Goal: Task Accomplishment & Management: Manage account settings

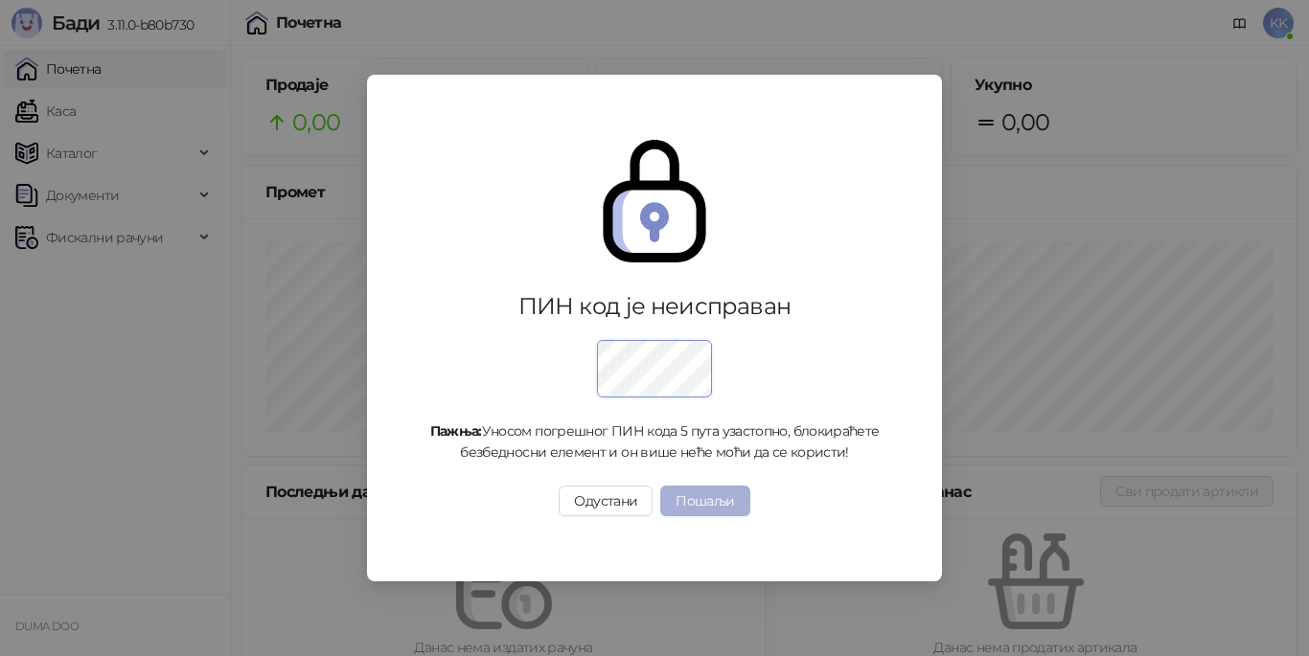
click at [704, 501] on button "Пошаљи" at bounding box center [704, 501] width 89 height 31
click at [732, 508] on button "Пошаљи" at bounding box center [704, 501] width 89 height 31
click at [688, 508] on button "Пошаљи" at bounding box center [704, 501] width 89 height 31
click at [710, 212] on img at bounding box center [654, 201] width 123 height 123
click at [606, 510] on button "Одустани" at bounding box center [606, 501] width 94 height 31
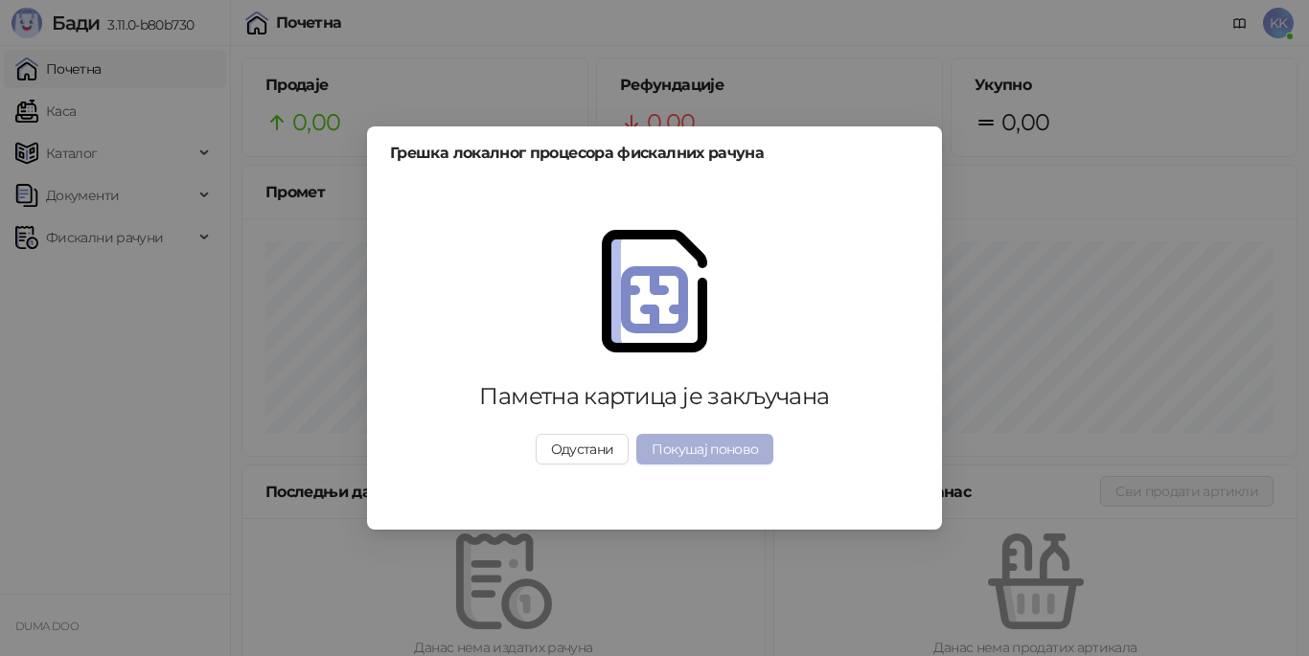
click at [666, 445] on button "Покушај поново" at bounding box center [704, 449] width 137 height 31
click at [587, 456] on button "Одустани" at bounding box center [583, 449] width 94 height 31
click at [561, 452] on button "Одустани" at bounding box center [583, 449] width 94 height 31
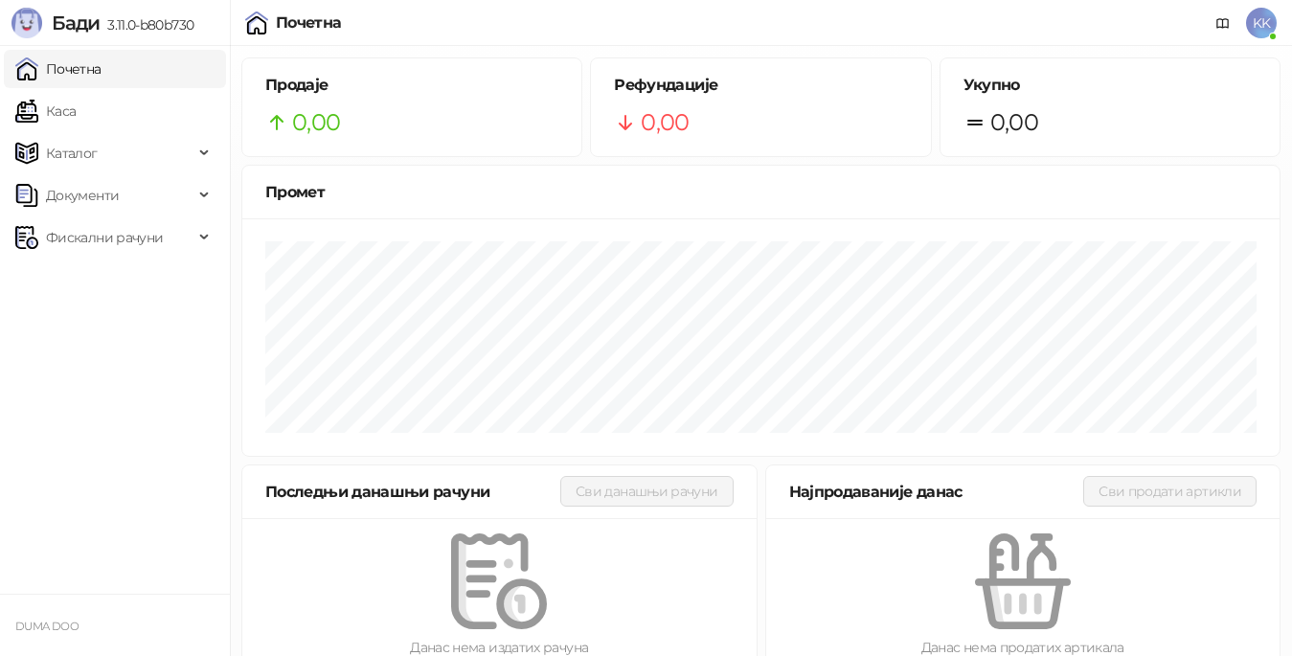
drag, startPoint x: 11, startPoint y: 0, endPoint x: 1257, endPoint y: 23, distance: 1246.7
click at [1257, 23] on span "KK" at bounding box center [1261, 23] width 31 height 31
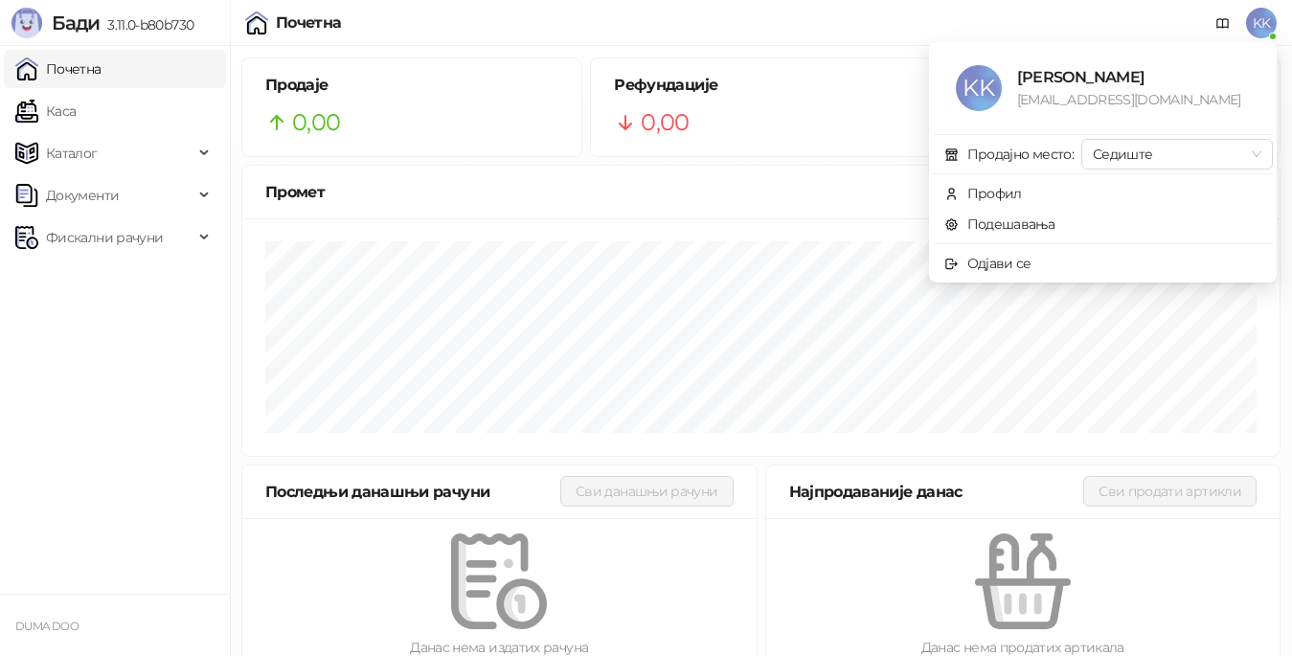
click at [1257, 23] on span "KK" at bounding box center [1261, 23] width 31 height 31
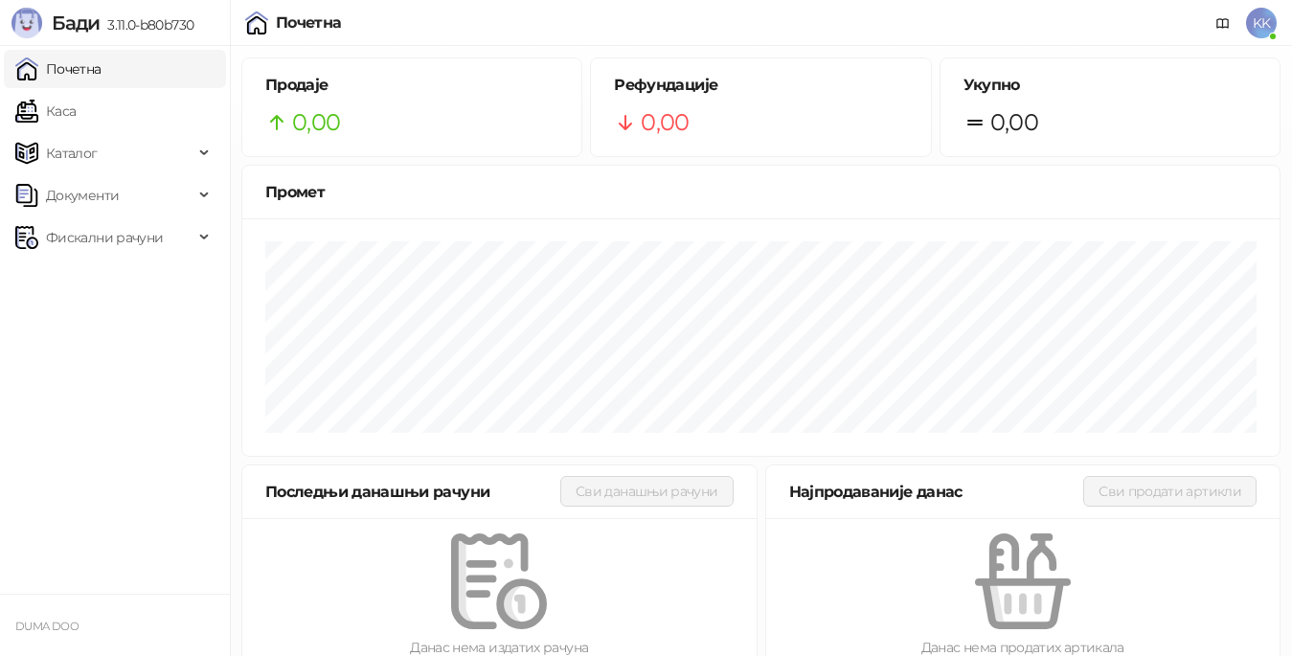
click at [1257, 23] on span "KK" at bounding box center [1261, 23] width 31 height 31
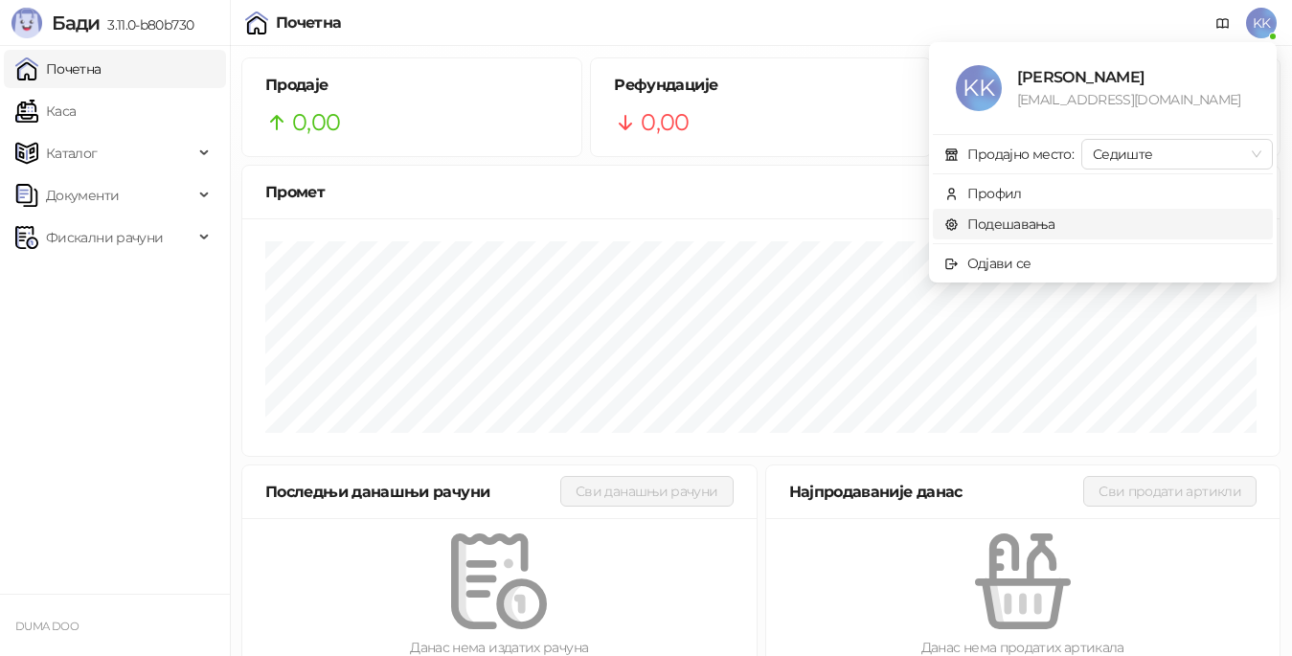
click at [1040, 223] on link "Подешавања" at bounding box center [1000, 224] width 111 height 17
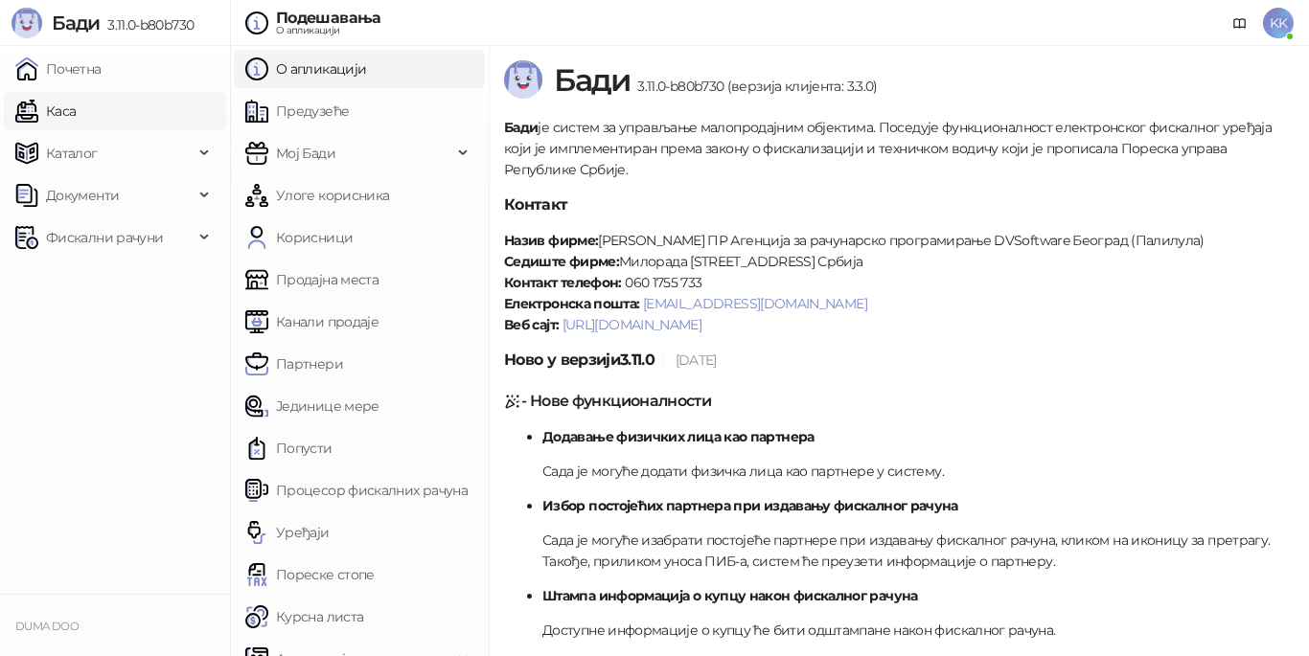
click at [66, 108] on link "Каса" at bounding box center [45, 111] width 60 height 38
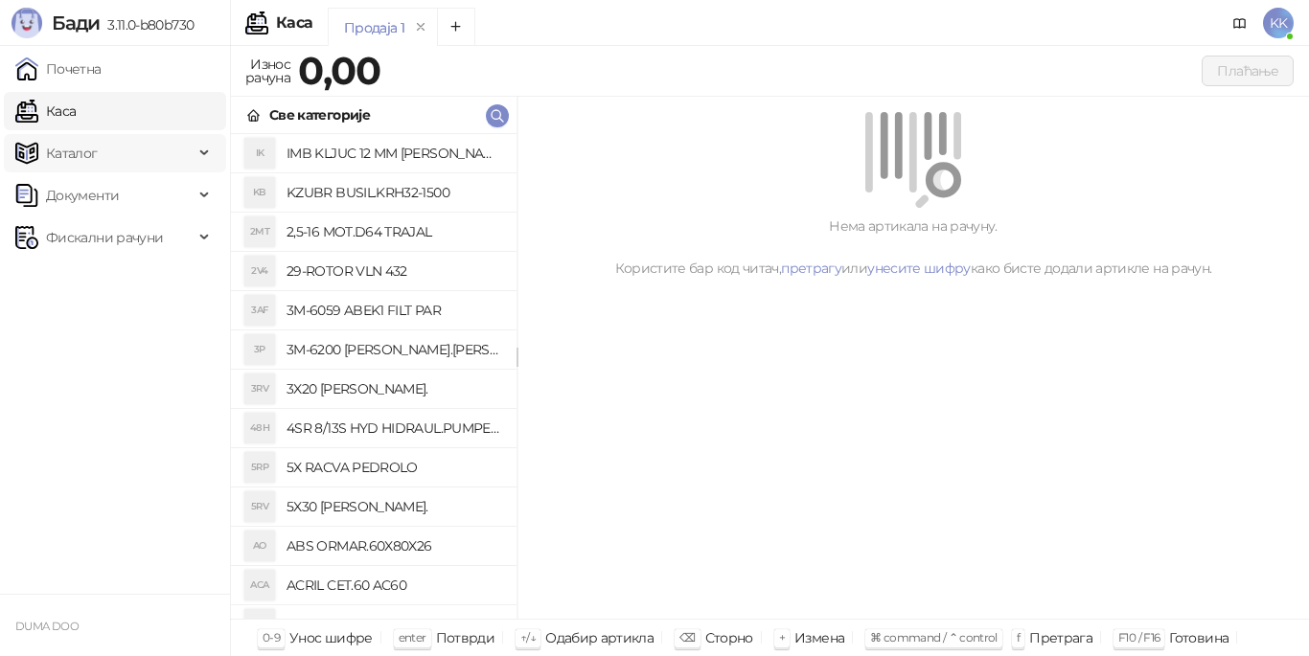
click at [64, 163] on span "Каталог" at bounding box center [72, 153] width 52 height 38
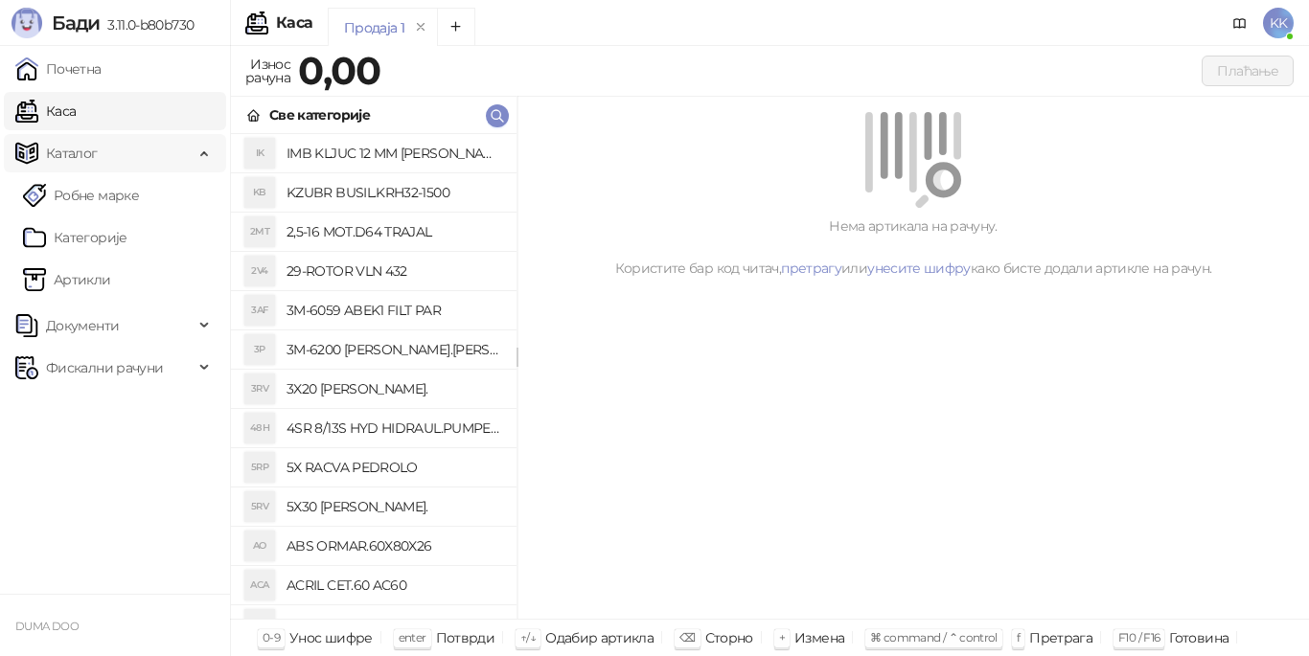
click at [65, 160] on span "Каталог" at bounding box center [72, 153] width 52 height 38
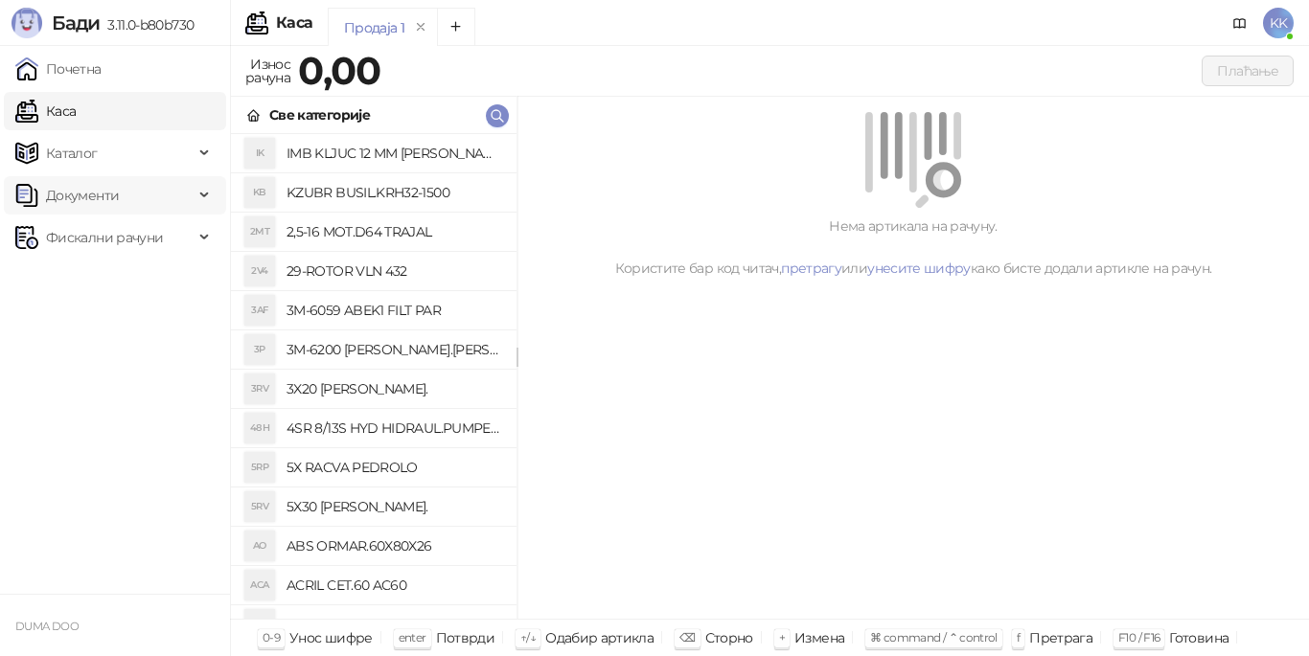
click at [68, 195] on span "Документи" at bounding box center [82, 195] width 73 height 38
click at [80, 244] on span "Фискални рачуни" at bounding box center [104, 237] width 117 height 38
click at [81, 78] on link "Почетна" at bounding box center [58, 69] width 86 height 38
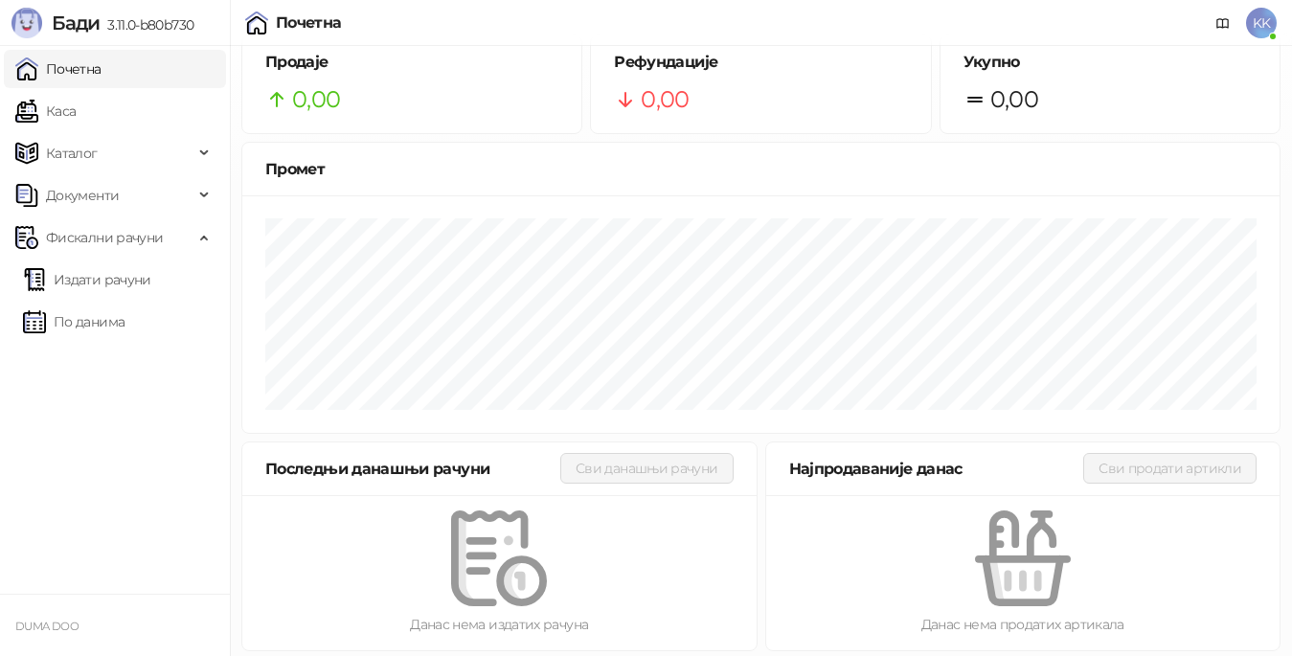
scroll to position [30, 0]
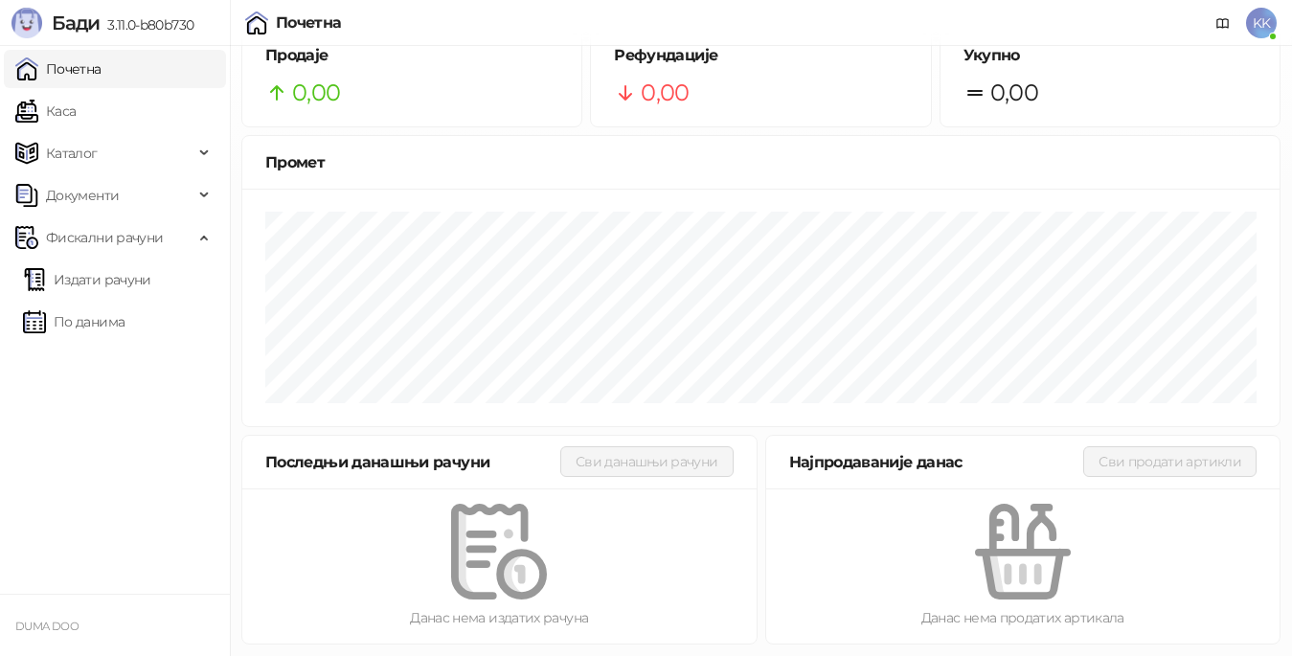
click at [1269, 32] on span "KK" at bounding box center [1261, 23] width 31 height 31
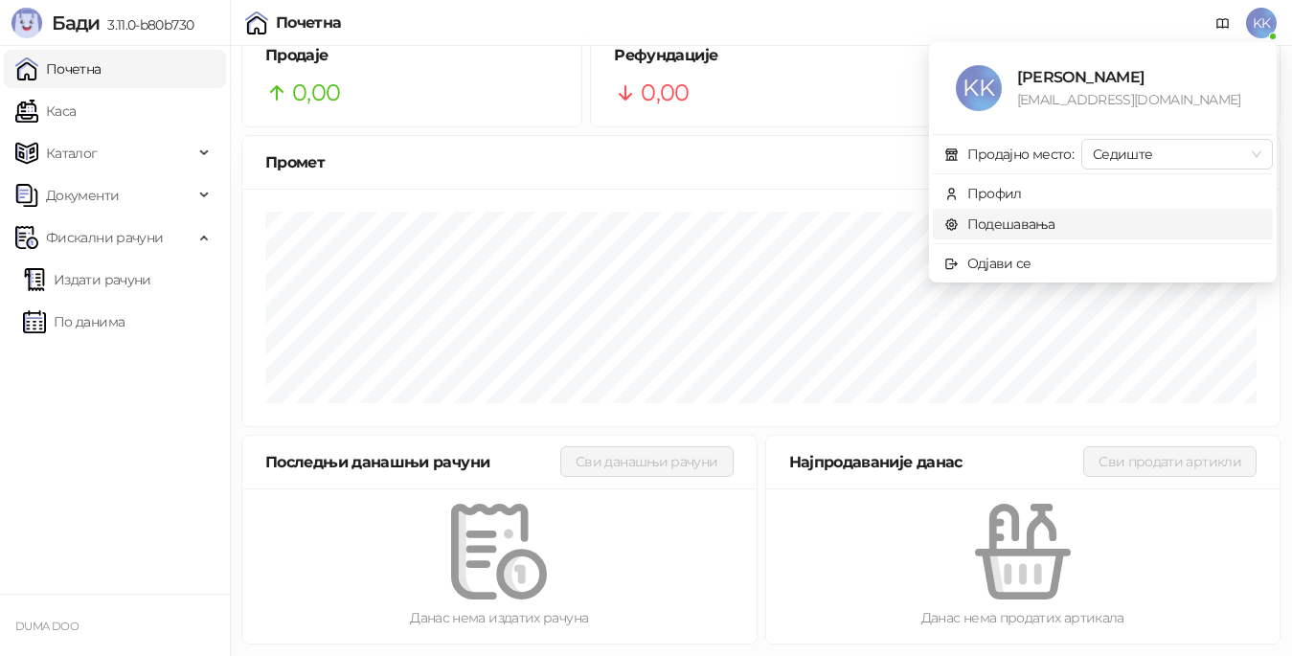
click at [1009, 221] on link "Подешавања" at bounding box center [1000, 224] width 111 height 17
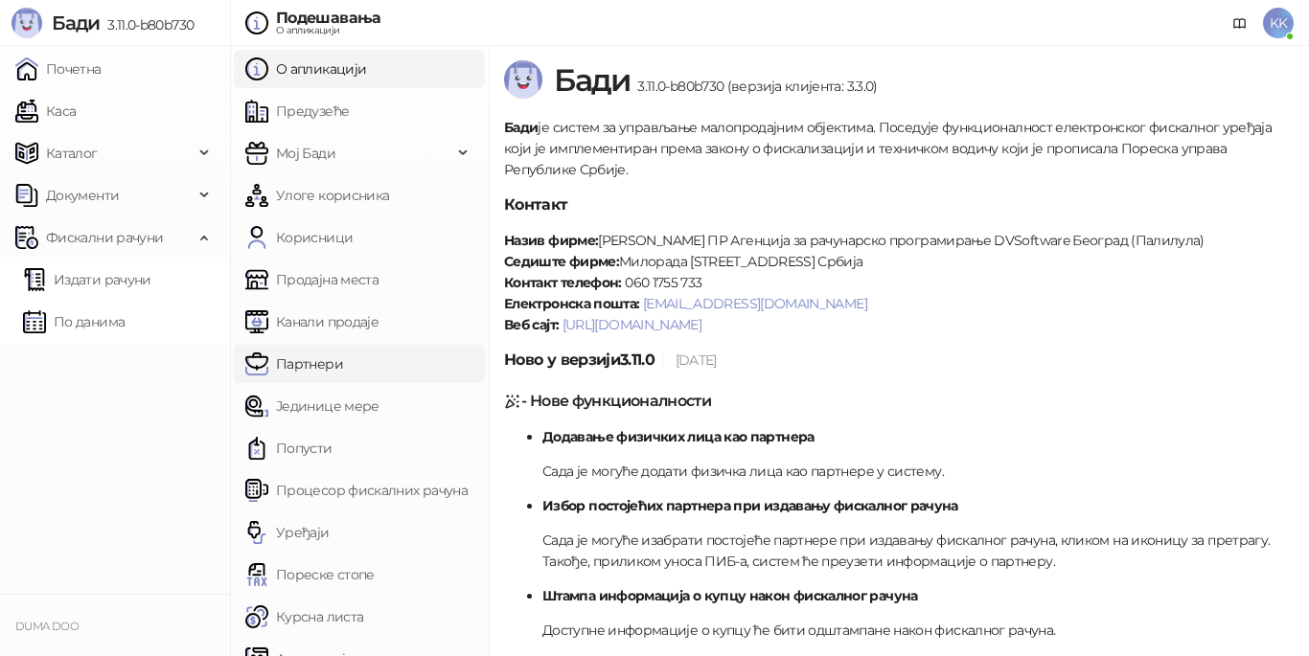
scroll to position [26, 0]
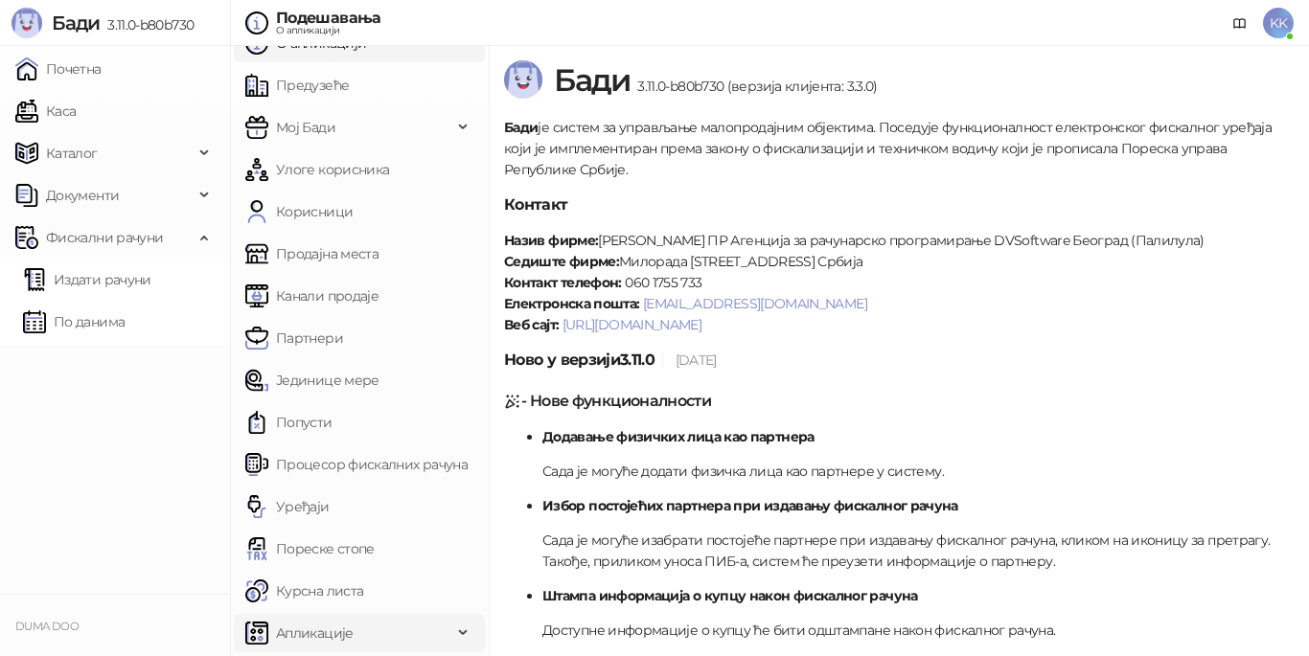
click at [460, 633] on icon at bounding box center [465, 633] width 10 height 0
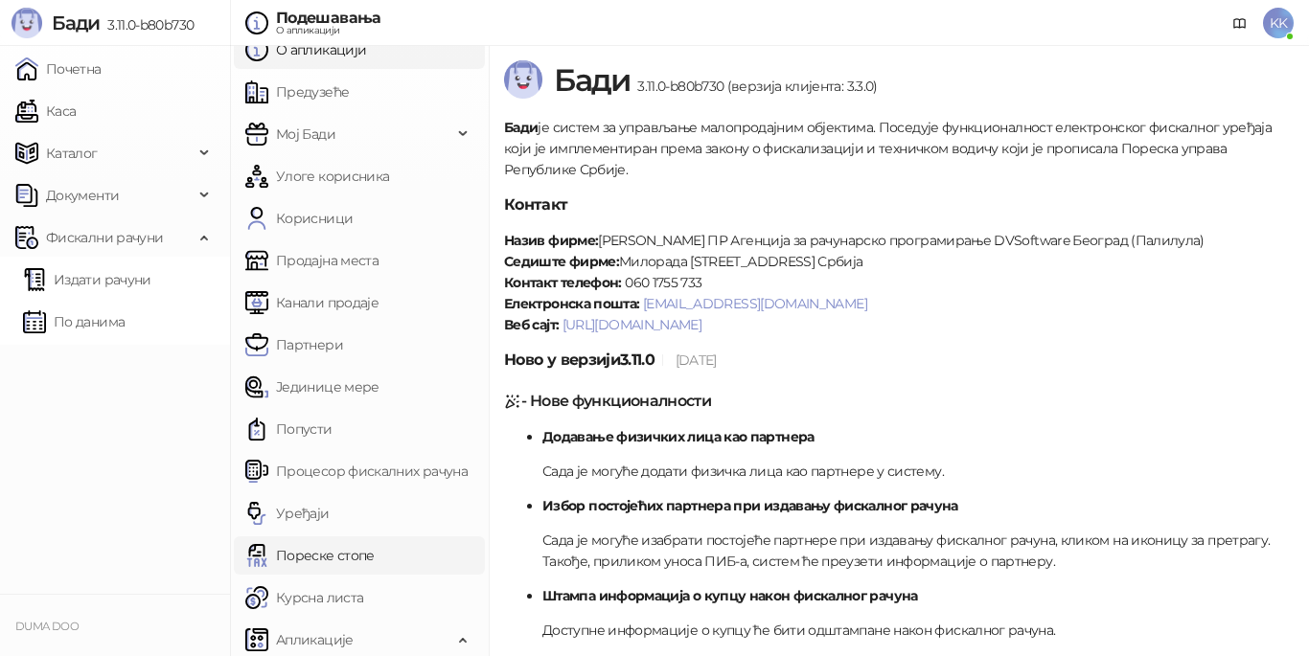
scroll to position [0, 0]
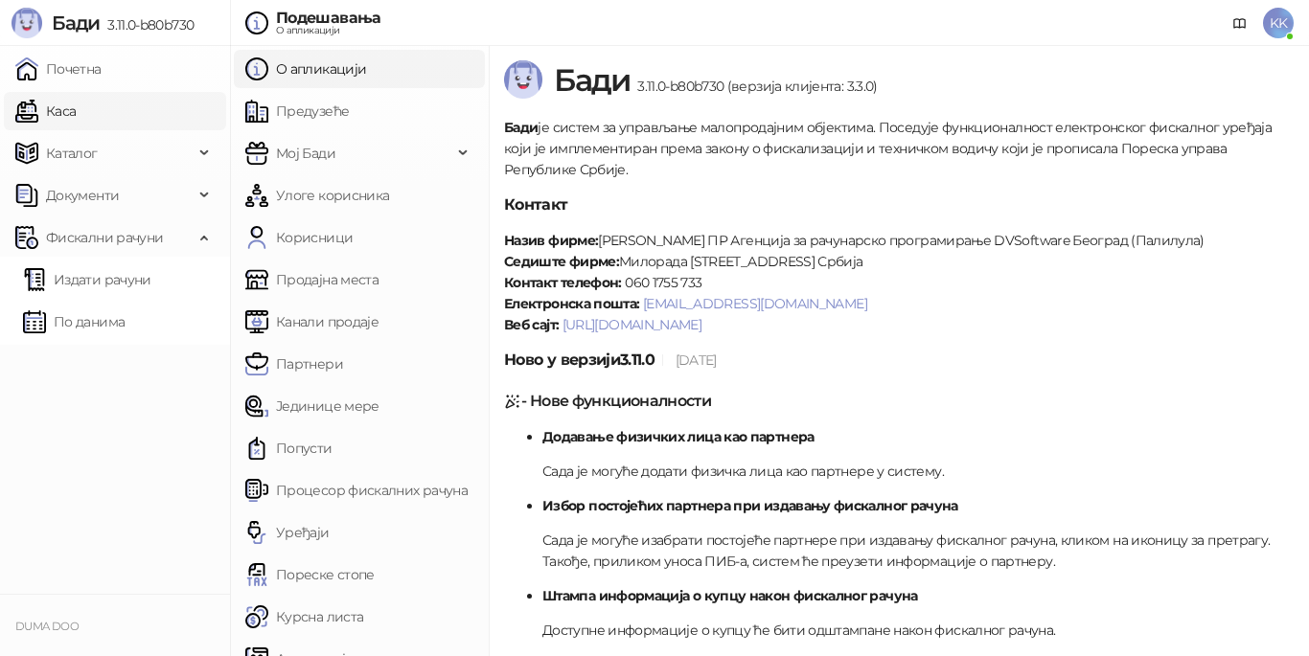
click at [64, 121] on link "Каса" at bounding box center [45, 111] width 60 height 38
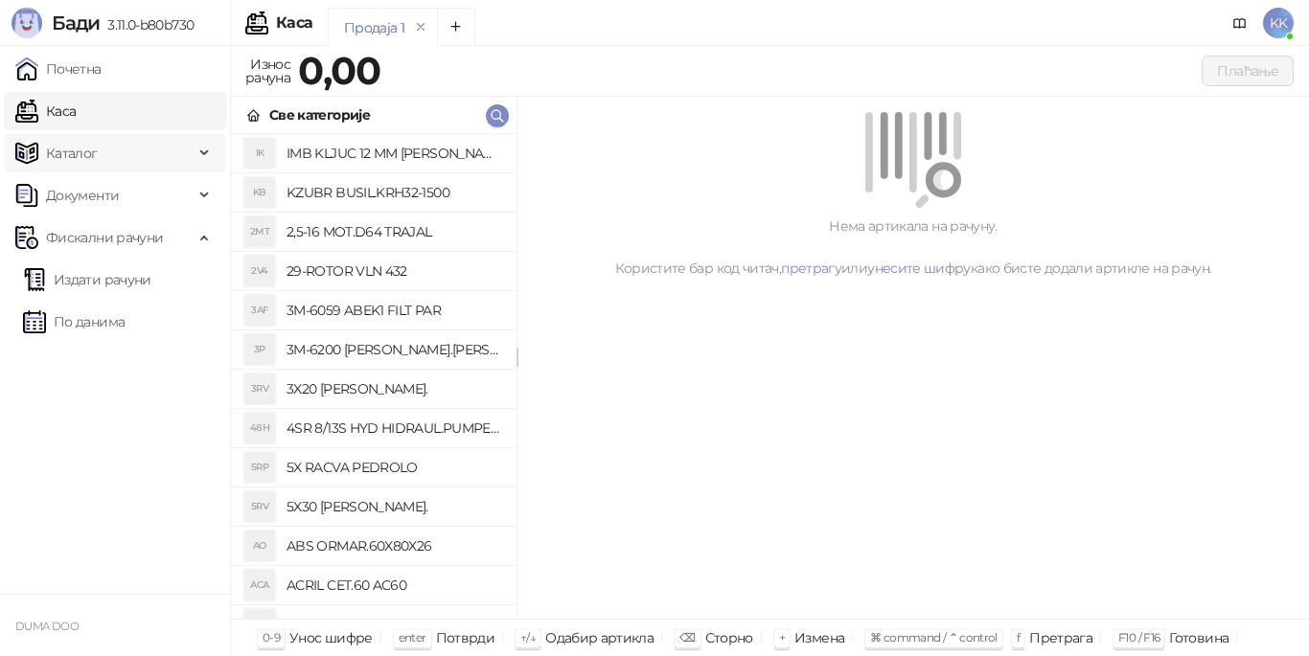
click at [115, 154] on span "Каталог" at bounding box center [104, 153] width 178 height 38
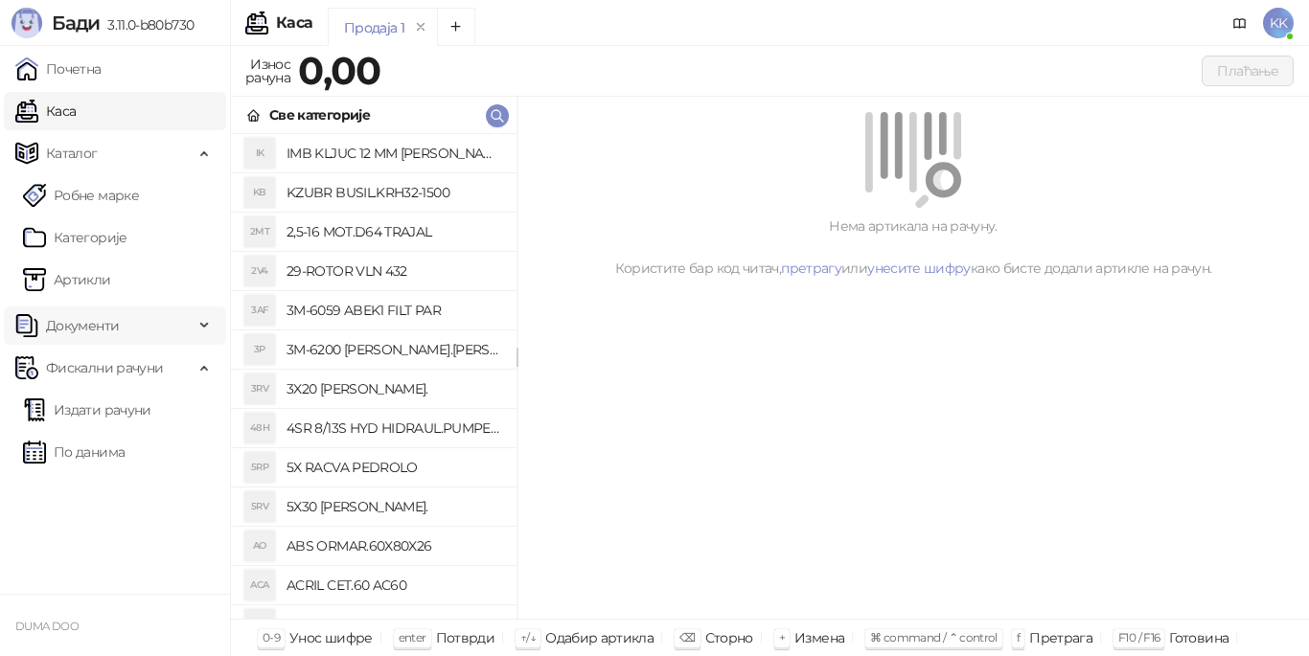
click at [104, 321] on span "Документи" at bounding box center [82, 326] width 73 height 38
click at [69, 458] on span "Фискални рачуни" at bounding box center [104, 456] width 117 height 38
click at [1284, 19] on span "KK" at bounding box center [1278, 23] width 31 height 31
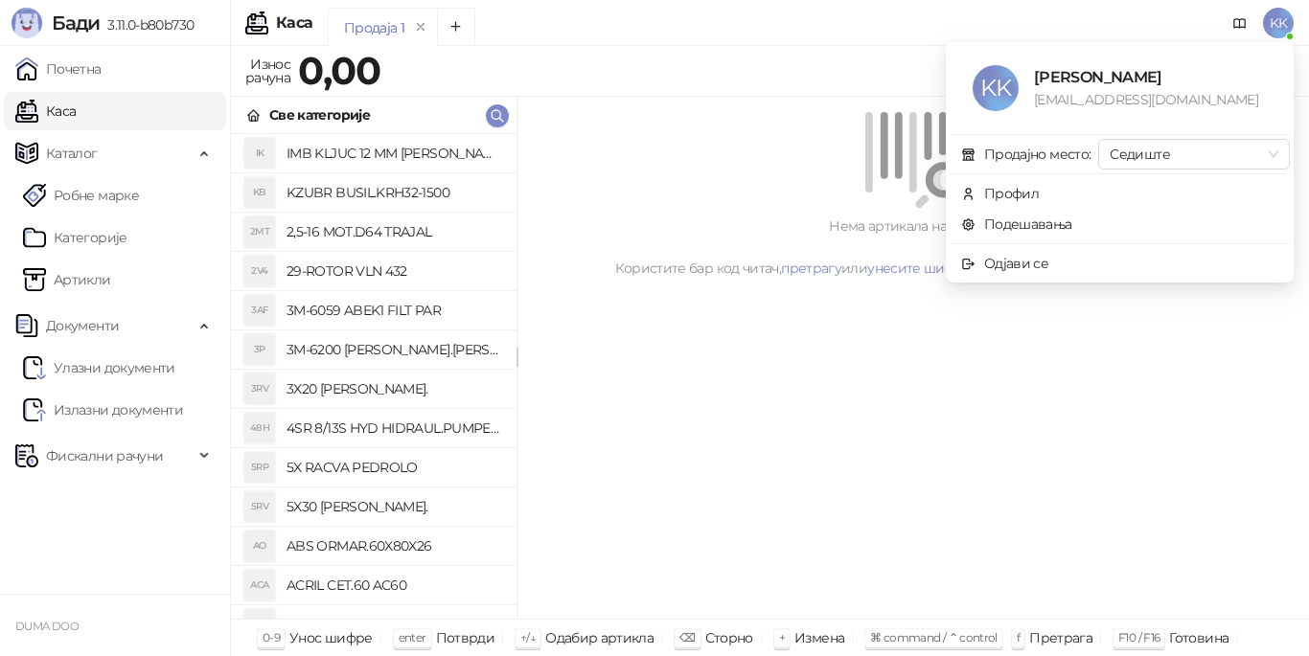
click at [1284, 19] on span "KK" at bounding box center [1278, 23] width 31 height 31
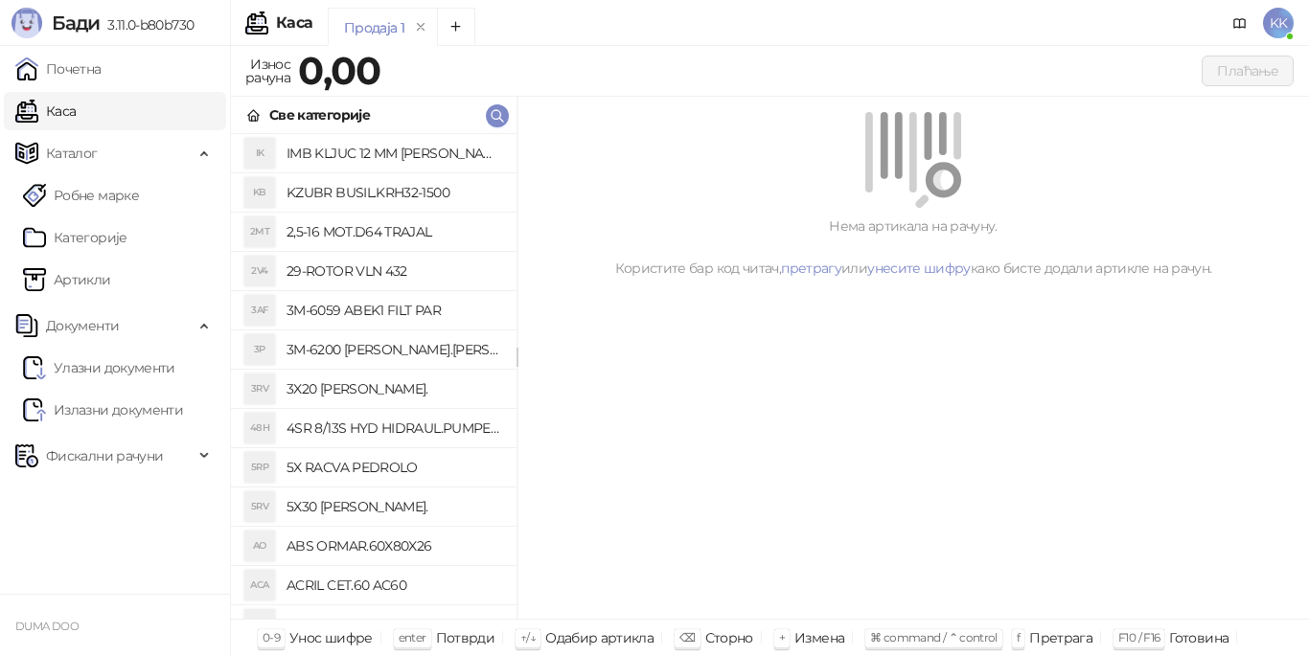
click at [1284, 19] on span "KK" at bounding box center [1278, 23] width 31 height 31
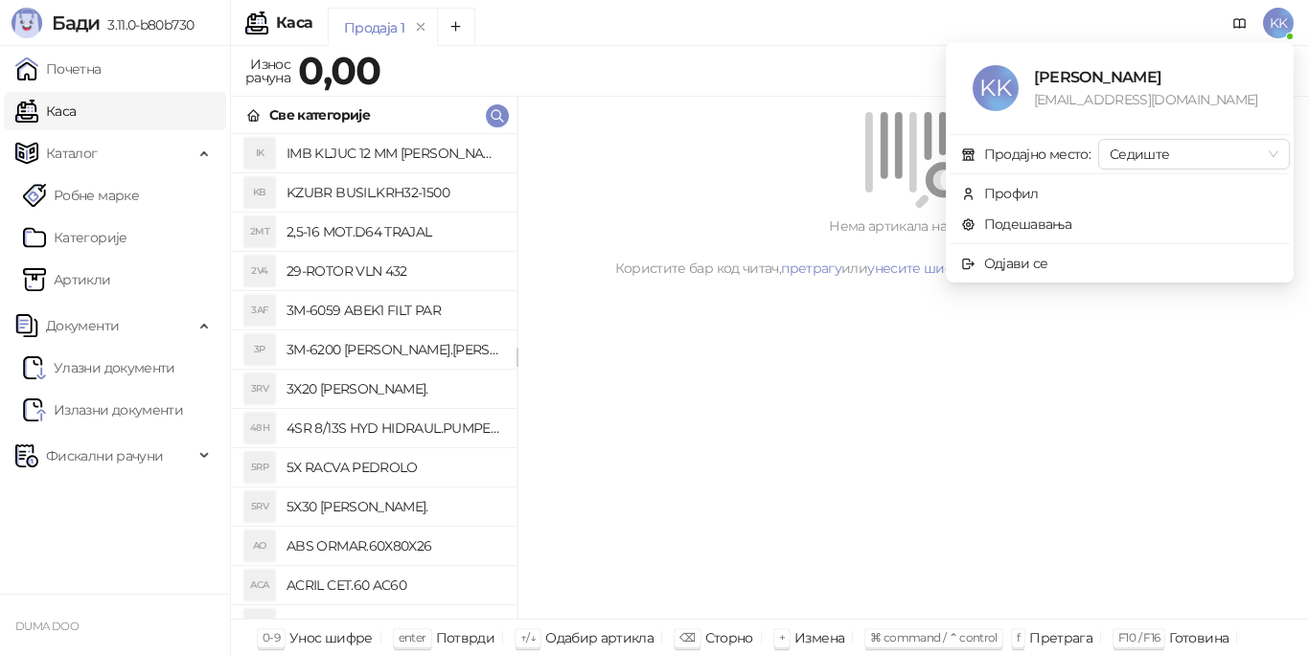
click at [1004, 90] on span "KK" at bounding box center [995, 88] width 46 height 46
click at [1008, 197] on div "Профил" at bounding box center [1011, 193] width 55 height 21
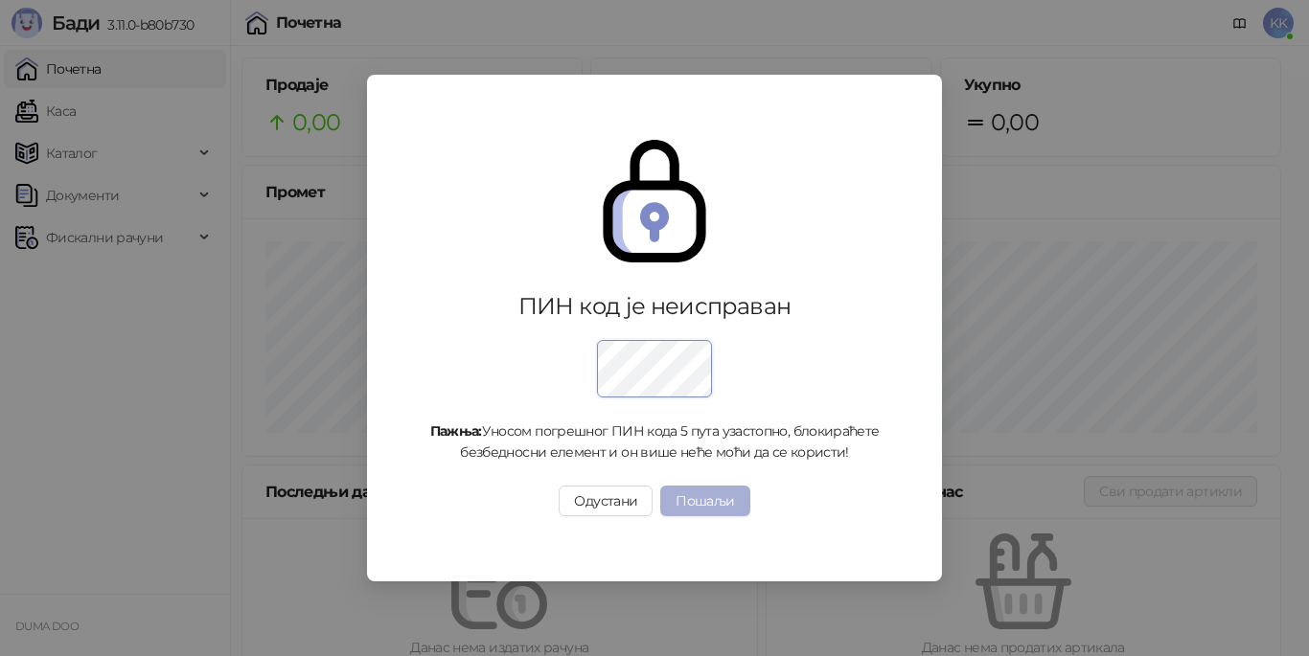
click at [706, 501] on button "Пошаљи" at bounding box center [704, 501] width 89 height 31
click at [720, 510] on button "Пошаљи" at bounding box center [704, 501] width 89 height 31
click at [708, 501] on button "Пошаљи" at bounding box center [704, 501] width 89 height 31
click at [706, 497] on button "Пошаљи" at bounding box center [704, 501] width 89 height 31
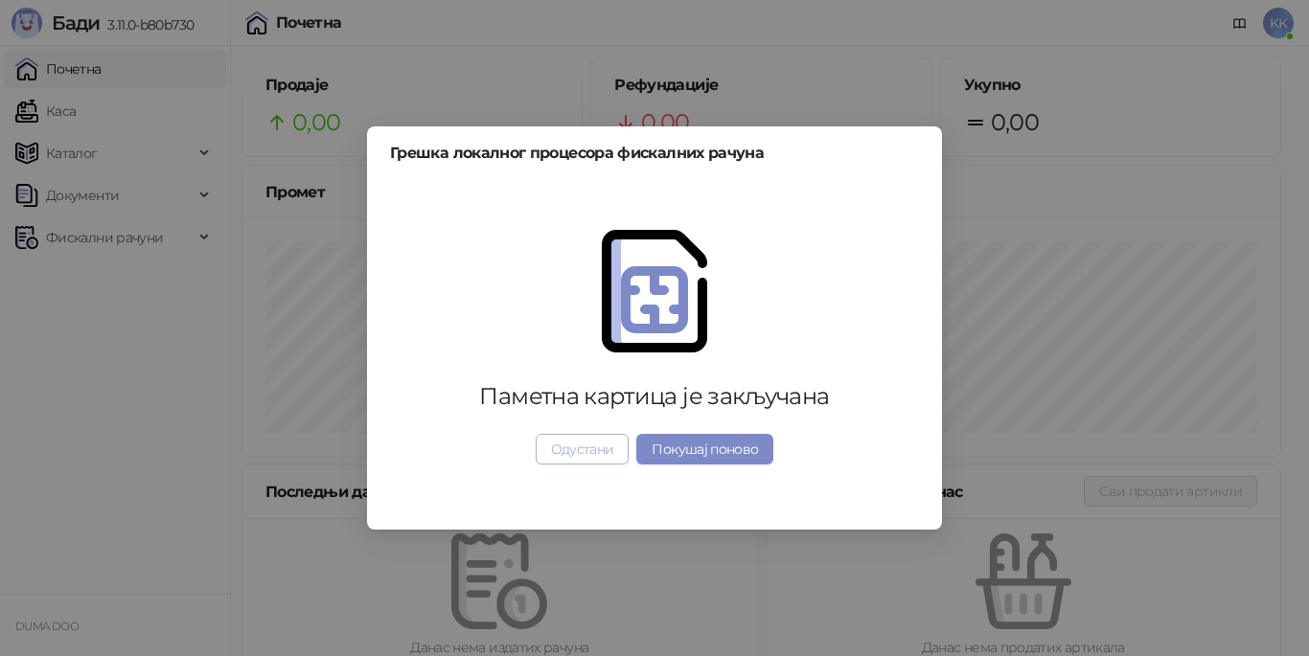
click at [570, 450] on button "Одустани" at bounding box center [583, 449] width 94 height 31
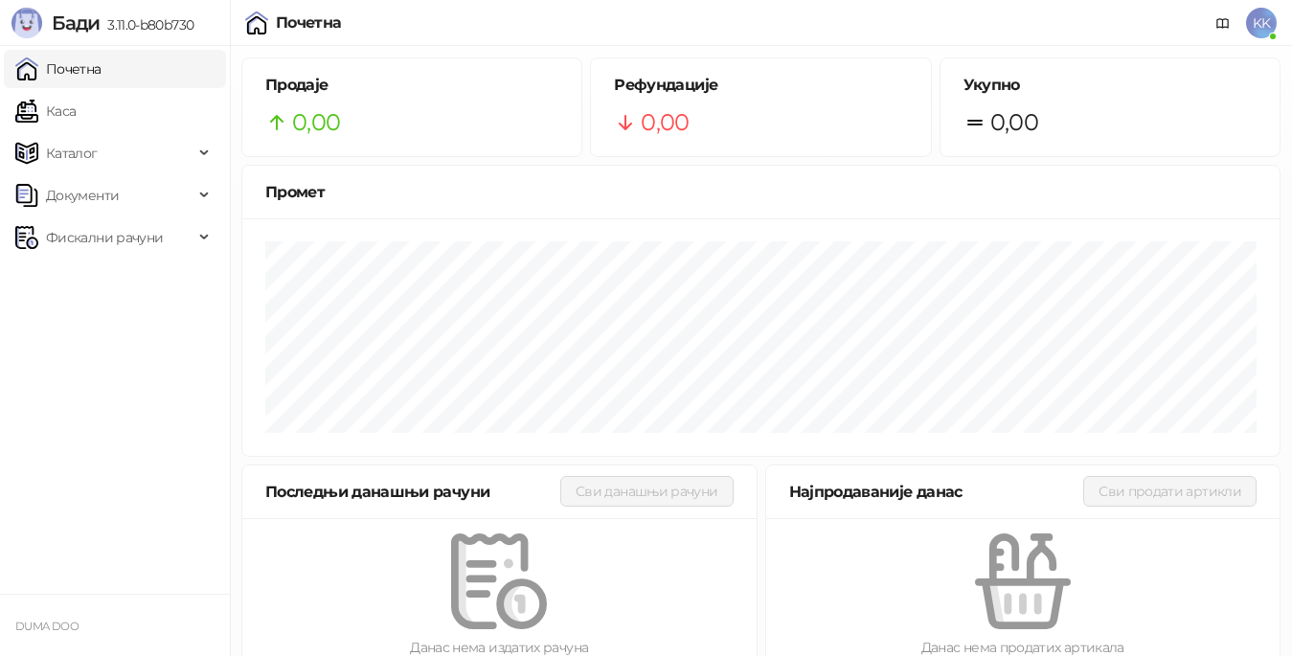
click at [1255, 28] on span "KK" at bounding box center [1261, 23] width 31 height 31
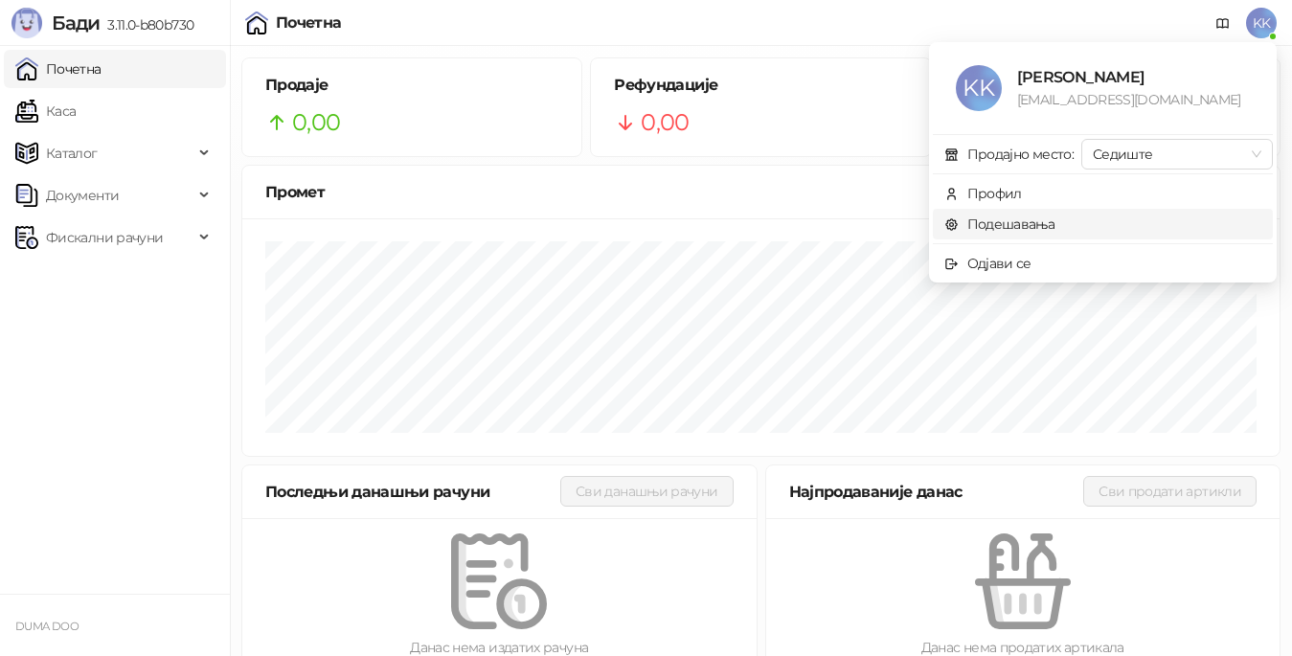
click at [1007, 228] on link "Подешавања" at bounding box center [1000, 224] width 111 height 17
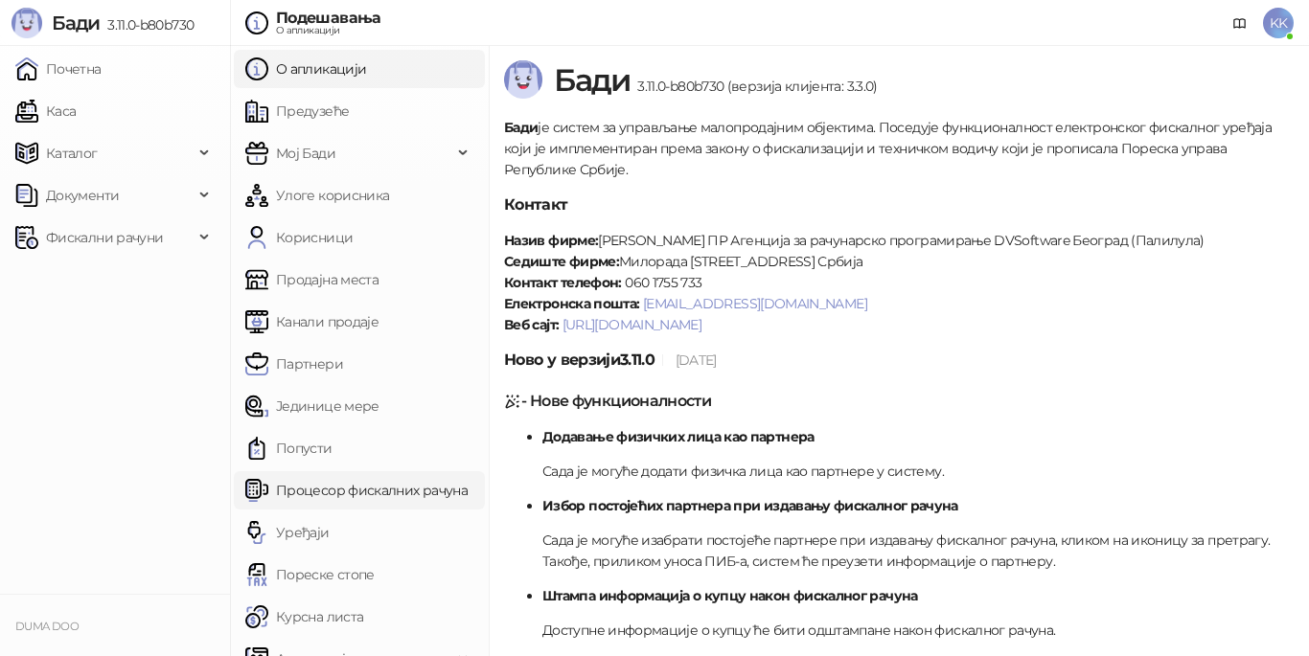
click at [357, 491] on link "Процесор фискалних рачуна" at bounding box center [356, 490] width 222 height 38
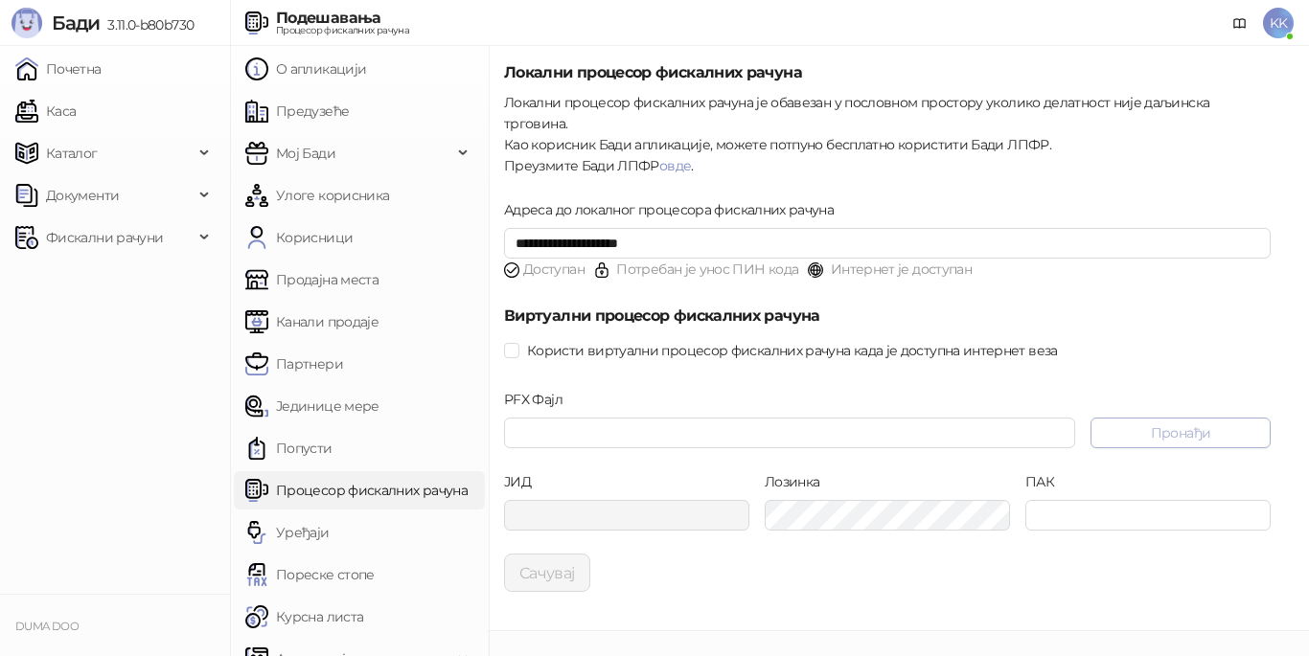
click at [1188, 419] on button "Пронађи" at bounding box center [1180, 433] width 180 height 31
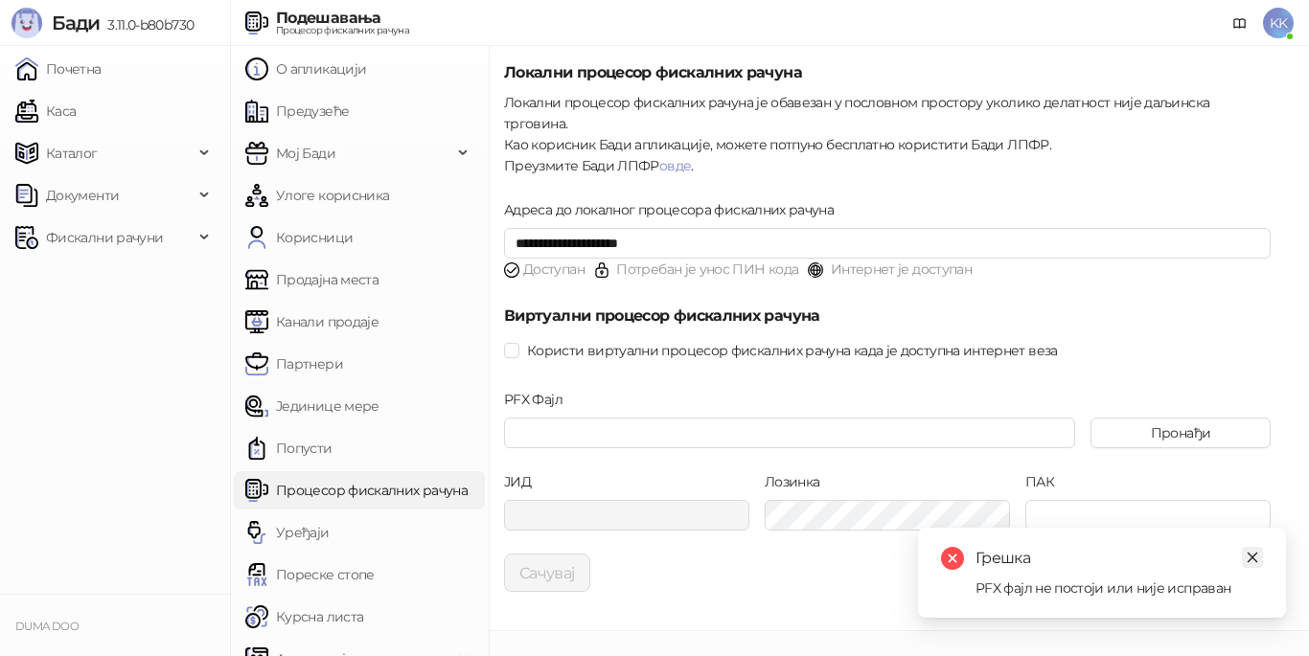
click at [1251, 555] on icon "close" at bounding box center [1251, 557] width 13 height 13
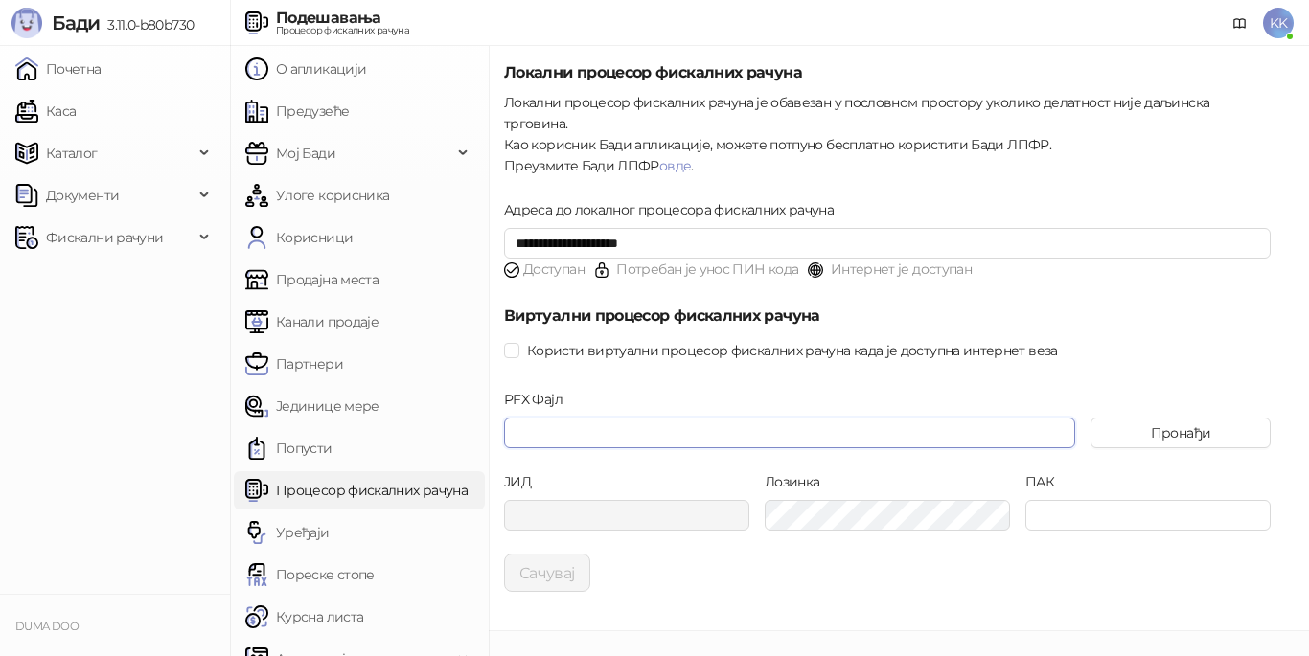
click at [516, 418] on input "PFX Фајл" at bounding box center [789, 433] width 571 height 31
